Goal: Task Accomplishment & Management: Complete application form

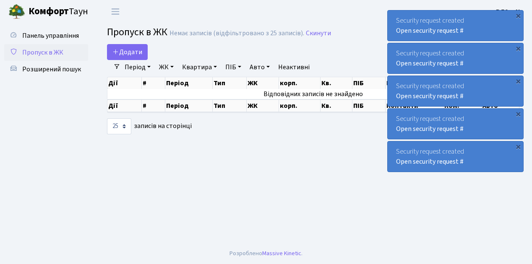
select select "25"
drag, startPoint x: 0, startPoint y: 0, endPoint x: 50, endPoint y: 53, distance: 73.0
click at [50, 53] on span "Пропуск в ЖК" at bounding box center [42, 52] width 41 height 9
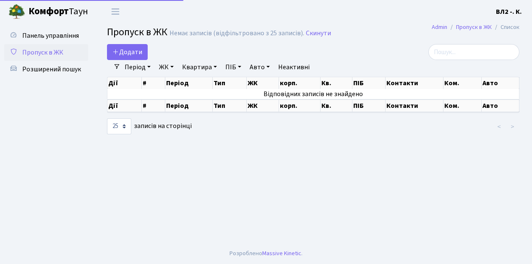
select select "25"
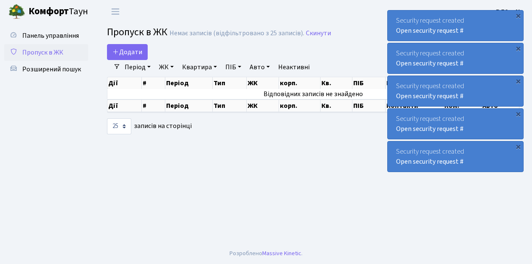
click at [41, 54] on span "Пропуск в ЖК" at bounding box center [42, 52] width 41 height 9
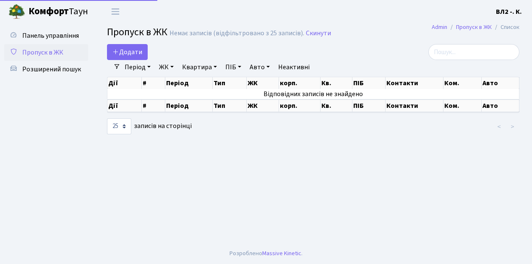
select select "25"
click at [53, 50] on span "Пропуск в ЖК" at bounding box center [42, 52] width 41 height 9
select select "25"
click at [50, 70] on span "Розширений пошук" at bounding box center [51, 69] width 59 height 9
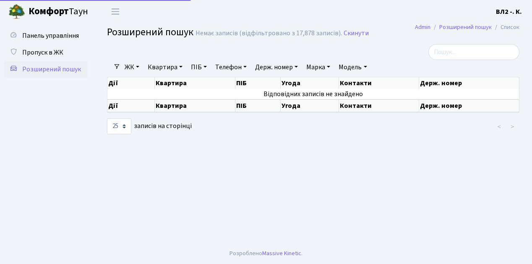
select select "25"
click at [46, 55] on span "Пропуск в ЖК" at bounding box center [42, 52] width 41 height 9
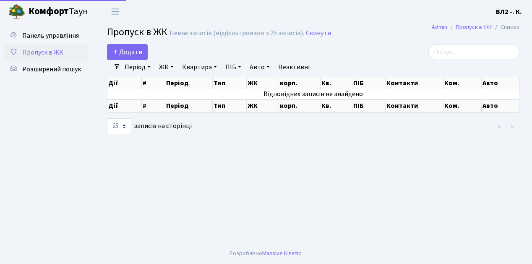
select select "25"
click at [33, 70] on span "Розширений пошук" at bounding box center [51, 69] width 59 height 9
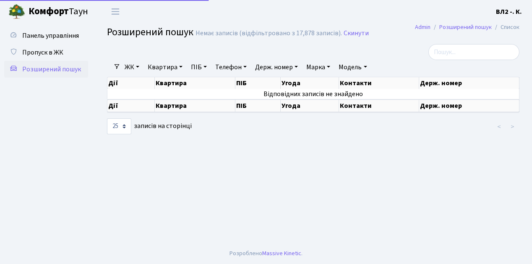
select select "25"
click at [161, 65] on link "Квартира" at bounding box center [165, 67] width 42 height 14
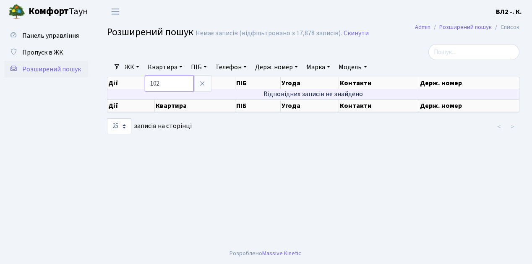
type input "102"
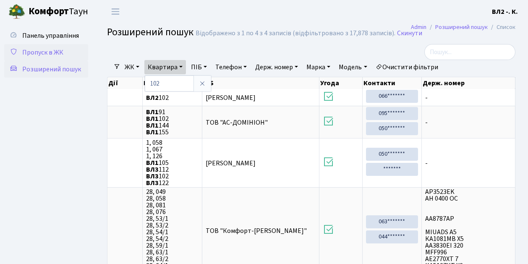
click at [46, 54] on span "Пропуск в ЖК" at bounding box center [42, 52] width 41 height 9
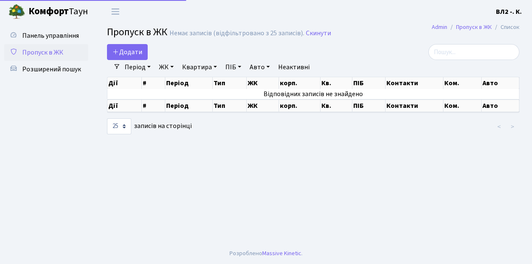
select select "25"
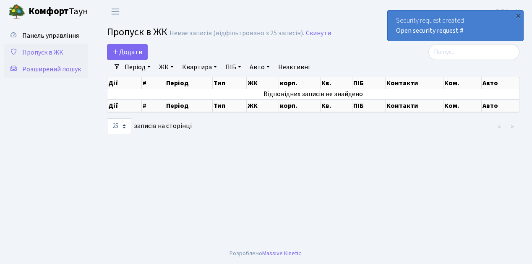
click at [50, 67] on span "Розширений пошук" at bounding box center [51, 69] width 59 height 9
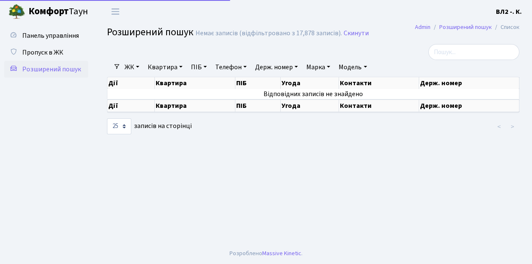
select select "25"
click at [55, 54] on span "Пропуск в ЖК" at bounding box center [42, 52] width 41 height 9
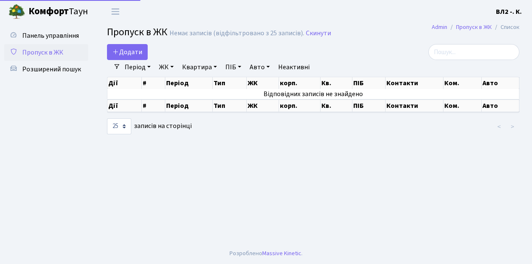
select select "25"
click at [127, 52] on span "Додати" at bounding box center [127, 51] width 30 height 9
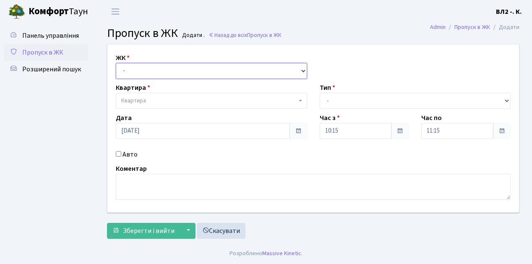
click at [127, 71] on select "- ВЛ1, Ужгородський пров., 4/1 ВЛ2, Голосіївський просп., 76 ВЛ3, пр.Голосіївсь…" at bounding box center [211, 71] width 191 height 16
select select "317"
click at [116, 63] on select "- ВЛ1, Ужгородський пров., 4/1 ВЛ2, Голосіївський просп., 76 ВЛ3, пр.Голосіївсь…" at bounding box center [211, 71] width 191 height 16
select select
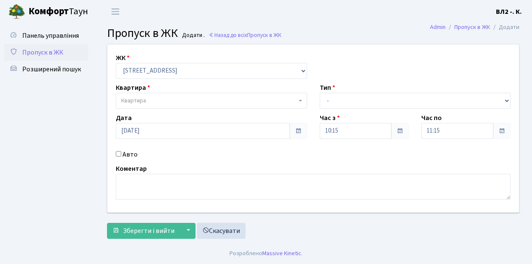
click at [160, 102] on span "Квартира" at bounding box center [208, 101] width 175 height 8
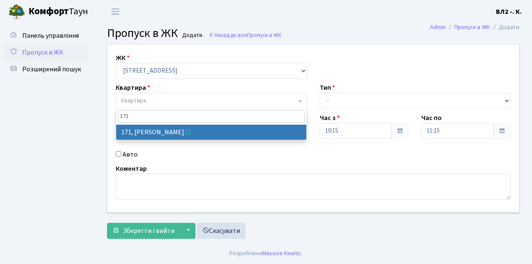
type input "171"
select select "38449"
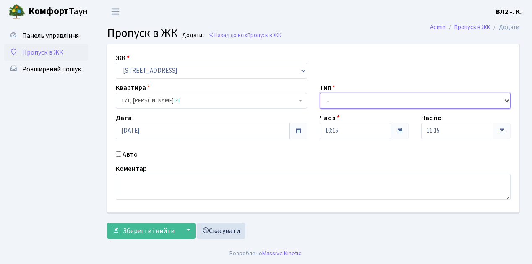
click at [338, 99] on select "- Доставка Таксі Гості Сервіс" at bounding box center [415, 101] width 191 height 16
select select "1"
click at [320, 93] on select "- Доставка Таксі Гості Сервіс" at bounding box center [415, 101] width 191 height 16
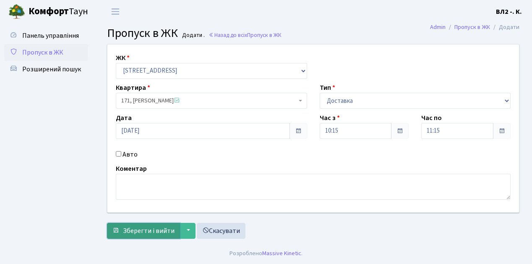
click at [142, 230] on span "Зберегти і вийти" at bounding box center [149, 230] width 52 height 9
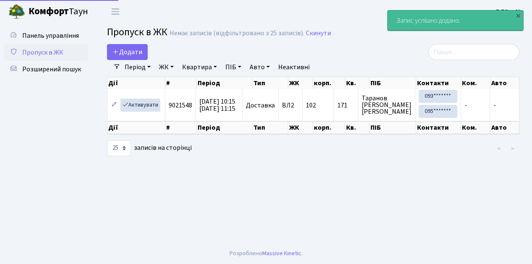
select select "25"
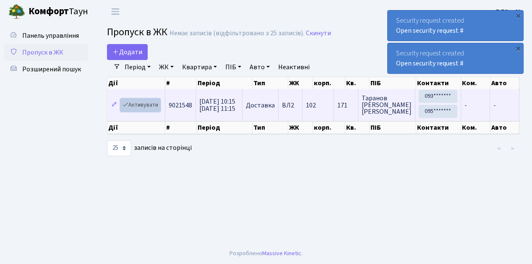
click at [143, 102] on link "Активувати" at bounding box center [140, 105] width 40 height 13
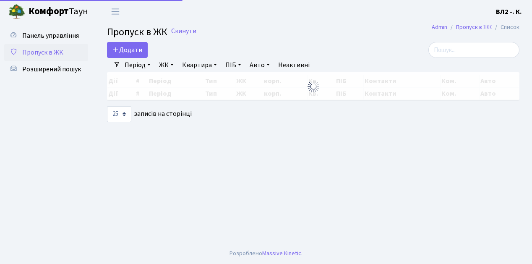
select select "25"
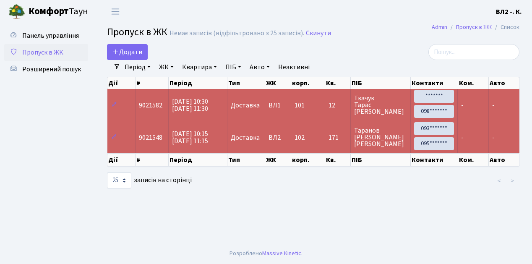
click at [54, 51] on span "Пропуск в ЖК" at bounding box center [42, 52] width 41 height 9
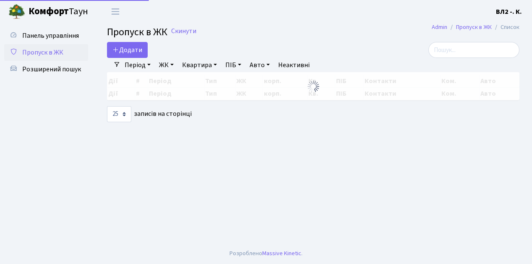
select select "25"
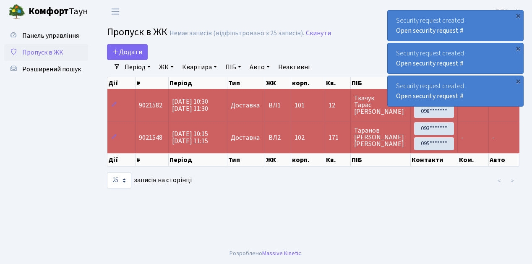
click at [58, 53] on span "Пропуск в ЖК" at bounding box center [42, 52] width 41 height 9
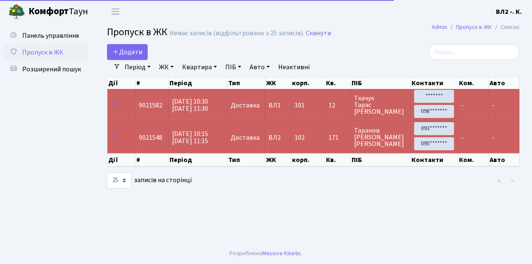
select select "25"
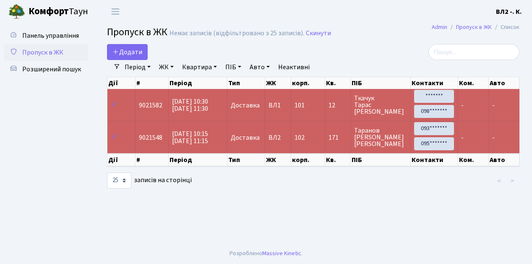
click at [53, 51] on span "Пропуск в ЖК" at bounding box center [42, 52] width 41 height 9
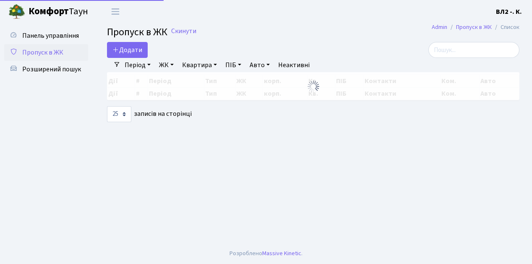
select select "25"
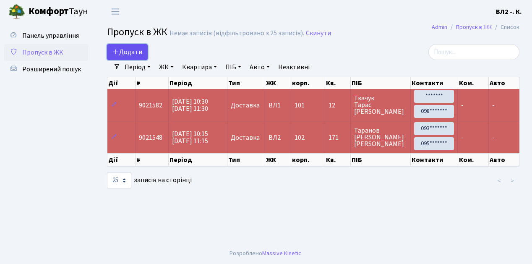
click at [125, 49] on span "Додати" at bounding box center [127, 51] width 30 height 9
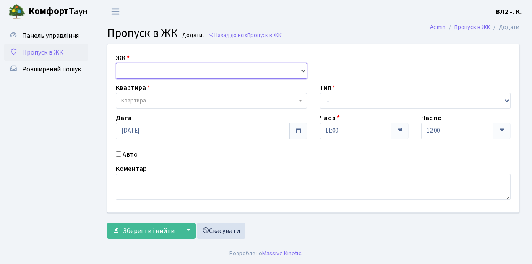
click at [139, 69] on select "- ВЛ1, Ужгородський пров., 4/1 ВЛ2, Голосіївський просп., 76 ВЛ3, пр.Голосіївсь…" at bounding box center [211, 71] width 191 height 16
select select "317"
click at [116, 63] on select "- ВЛ1, Ужгородський пров., 4/1 ВЛ2, Голосіївський просп., 76 ВЛ3, пр.Голосіївсь…" at bounding box center [211, 71] width 191 height 16
select select
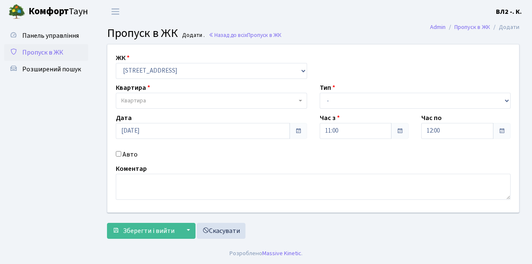
click at [158, 99] on span "Квартира" at bounding box center [208, 101] width 175 height 8
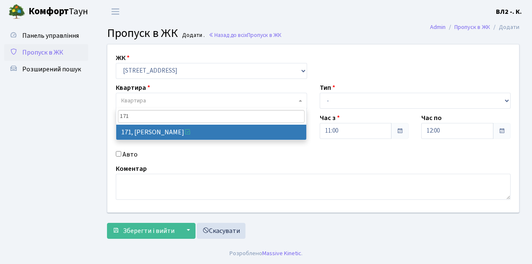
type input "171"
select select "38449"
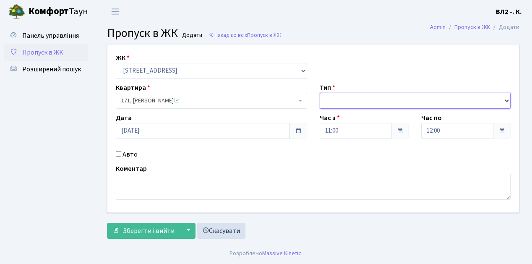
click at [337, 100] on select "- Доставка Таксі Гості Сервіс" at bounding box center [415, 101] width 191 height 16
select select "1"
click at [320, 93] on select "- Доставка Таксі Гості Сервіс" at bounding box center [415, 101] width 191 height 16
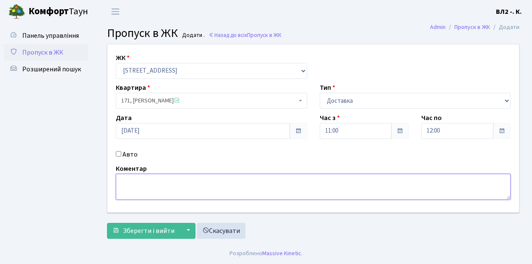
click at [147, 183] on textarea at bounding box center [313, 187] width 395 height 26
type textarea "Glovo"
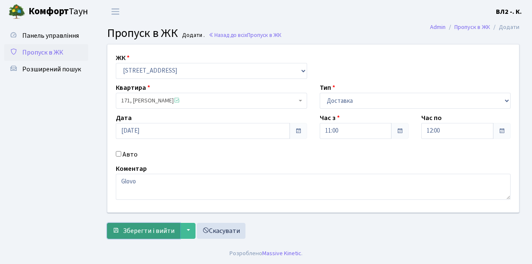
click at [153, 233] on span "Зберегти і вийти" at bounding box center [149, 230] width 52 height 9
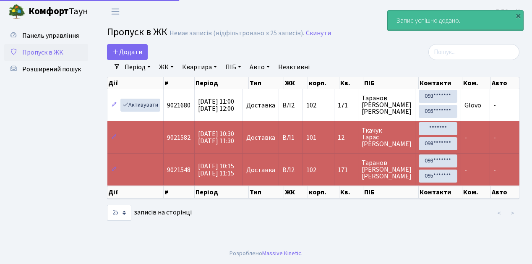
select select "25"
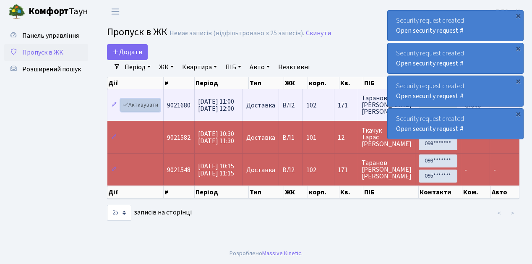
click at [147, 104] on link "Активувати" at bounding box center [140, 105] width 40 height 13
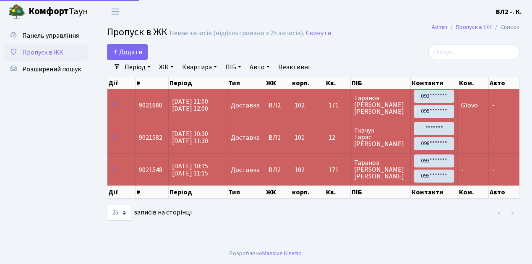
select select "25"
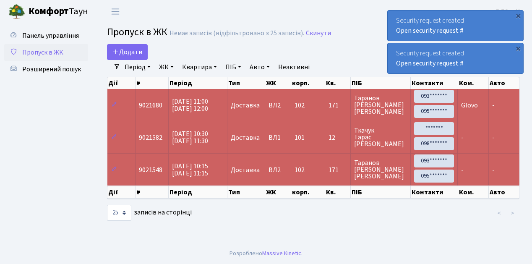
click at [50, 53] on span "Пропуск в ЖК" at bounding box center [42, 52] width 41 height 9
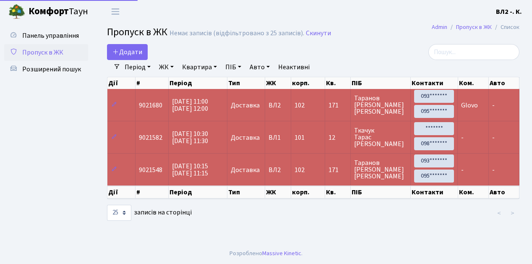
select select "25"
